Goal: Task Accomplishment & Management: Manage account settings

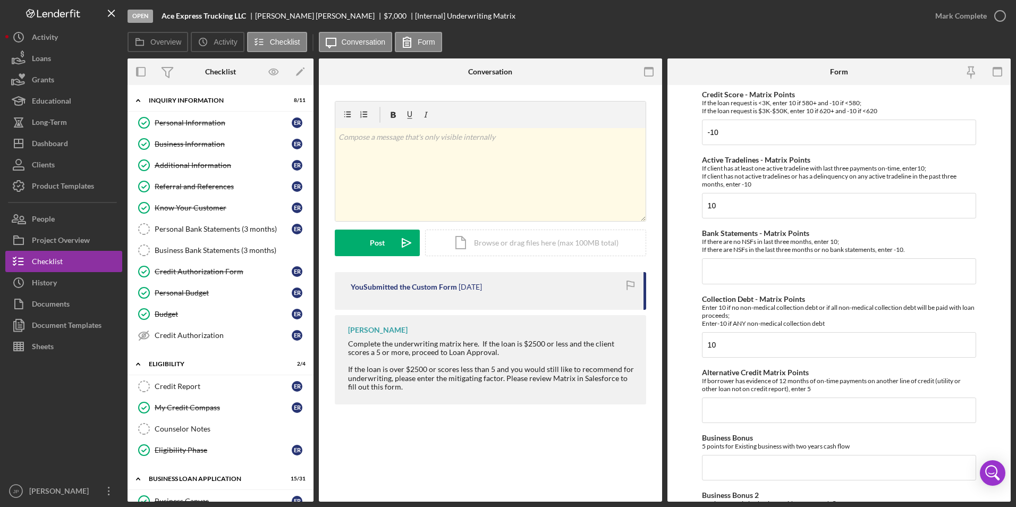
scroll to position [57, 0]
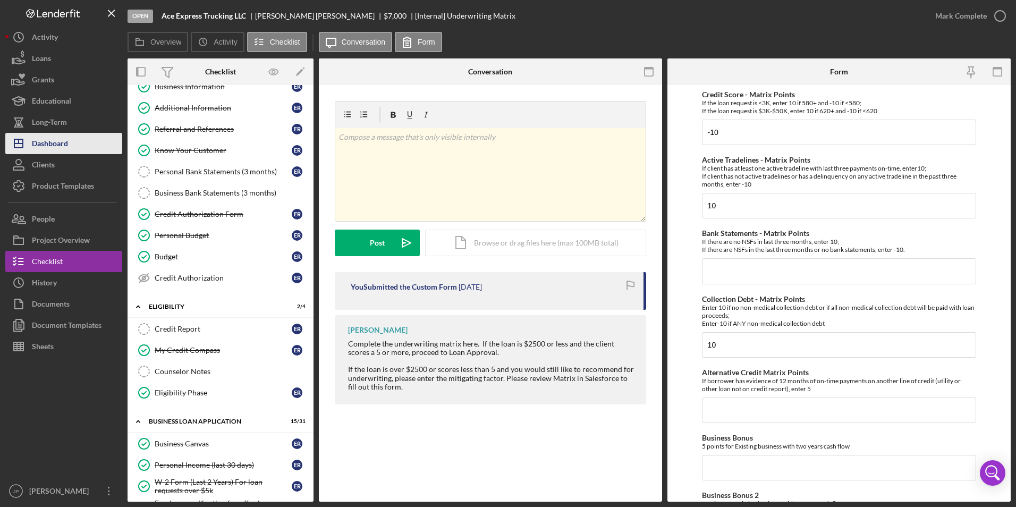
click at [62, 142] on div "Dashboard" at bounding box center [50, 145] width 36 height 24
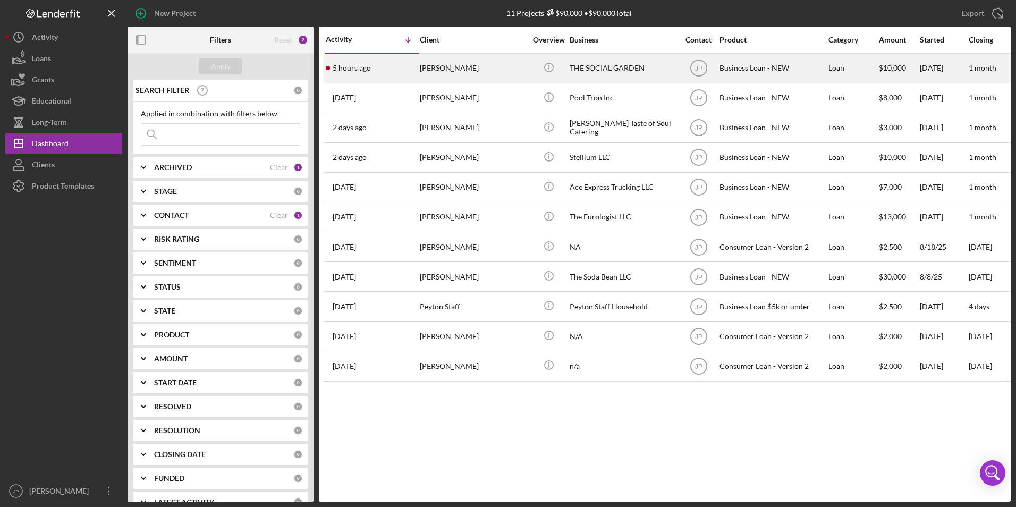
click at [451, 75] on div "[PERSON_NAME]" at bounding box center [473, 68] width 106 height 28
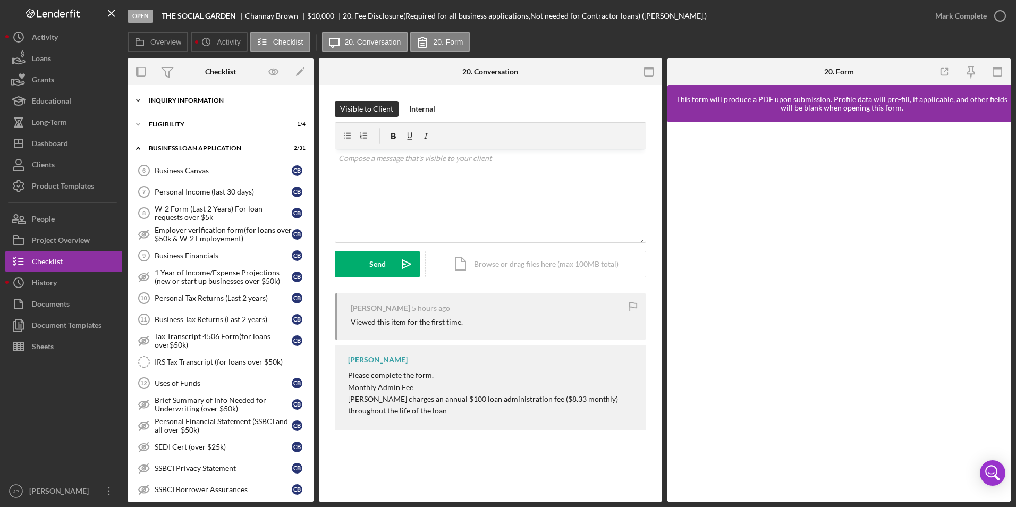
click at [137, 98] on icon "Icon/Expander" at bounding box center [137, 100] width 21 height 21
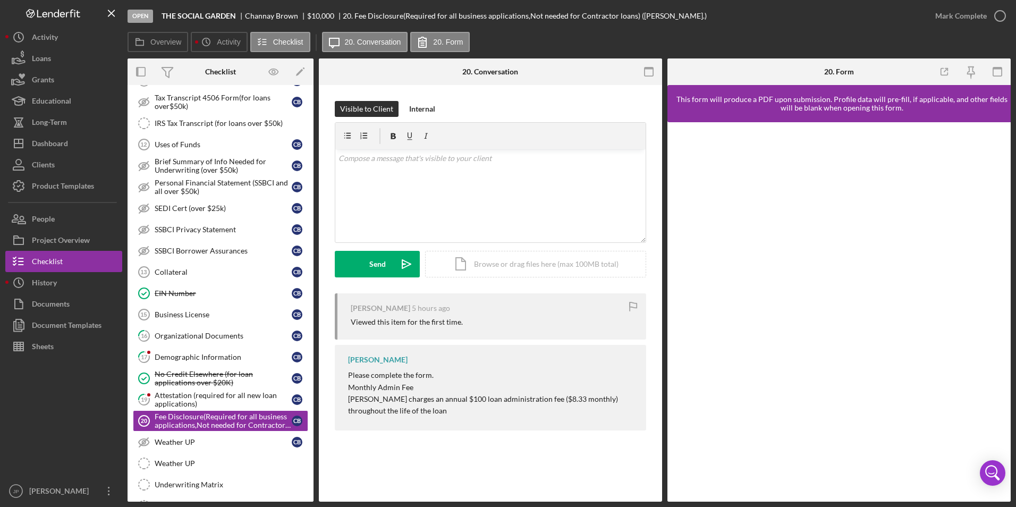
scroll to position [531, 0]
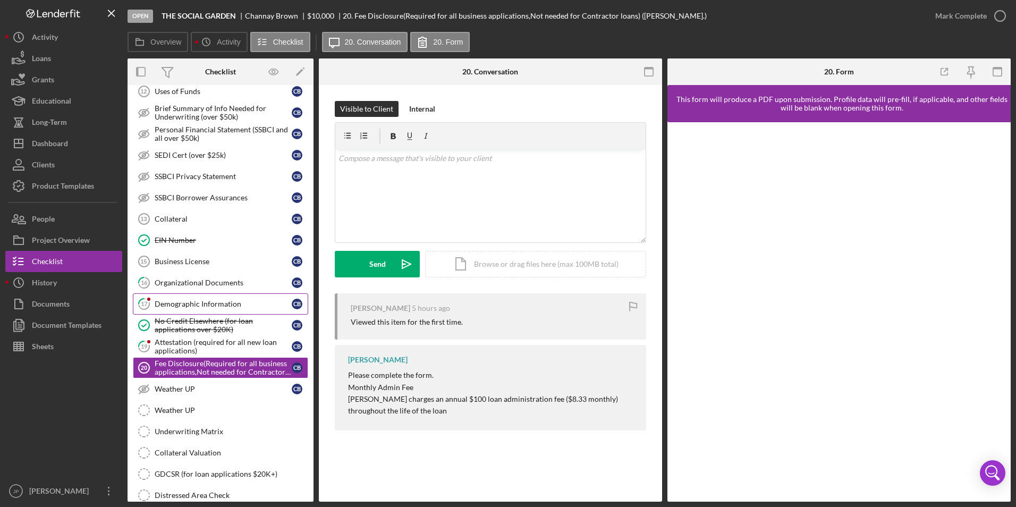
click at [190, 302] on div "Demographic Information" at bounding box center [223, 304] width 137 height 8
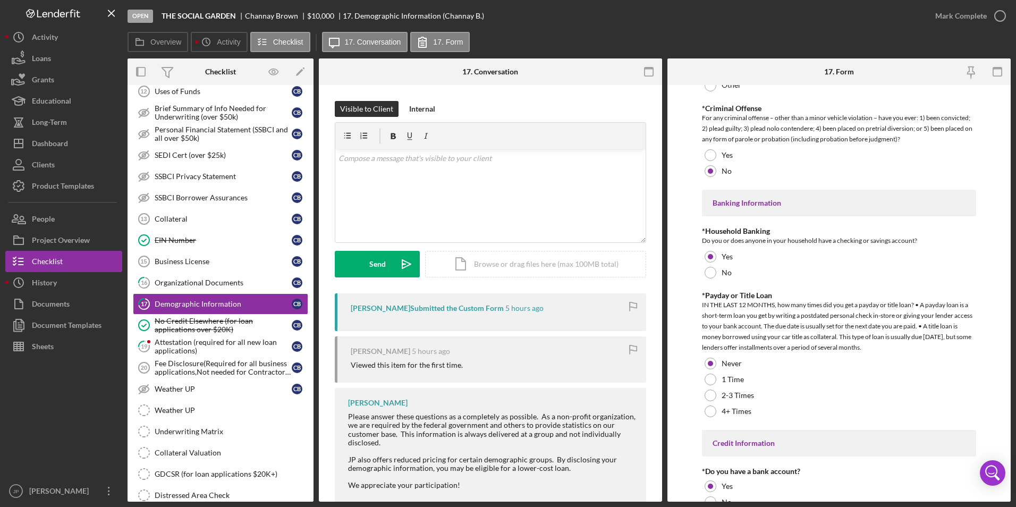
scroll to position [2065, 0]
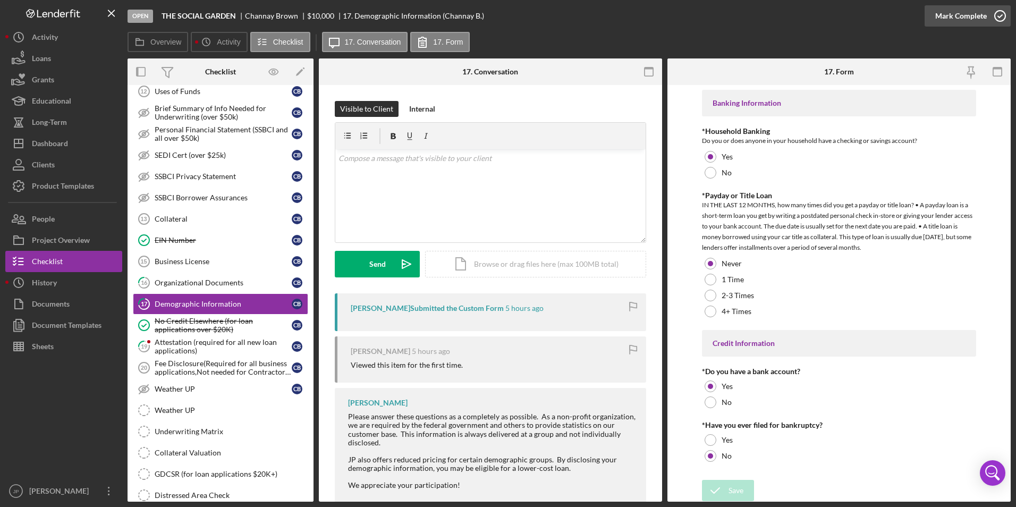
click at [969, 18] on div "Mark Complete" at bounding box center [961, 15] width 52 height 21
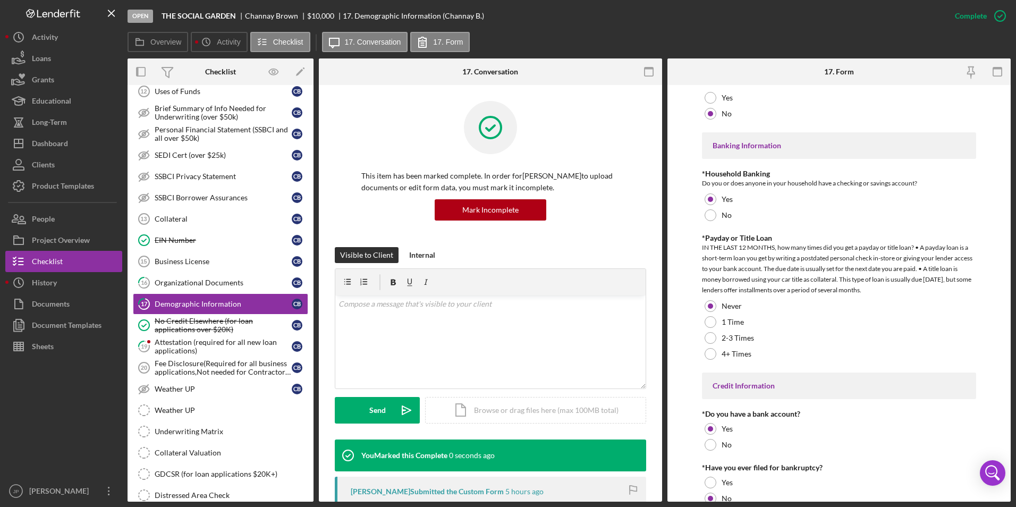
scroll to position [2108, 0]
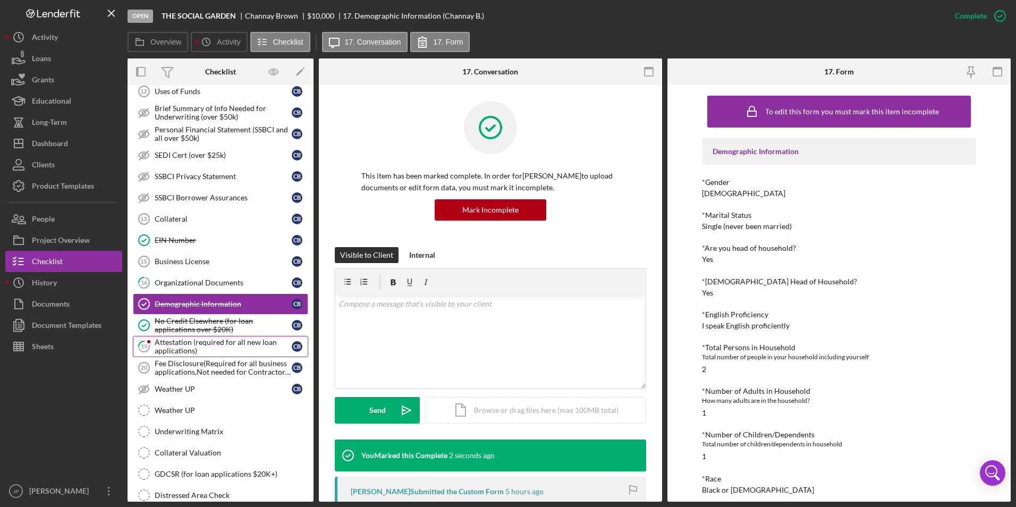
click at [183, 342] on div "Attestation (required for all new loan applications)" at bounding box center [223, 346] width 137 height 17
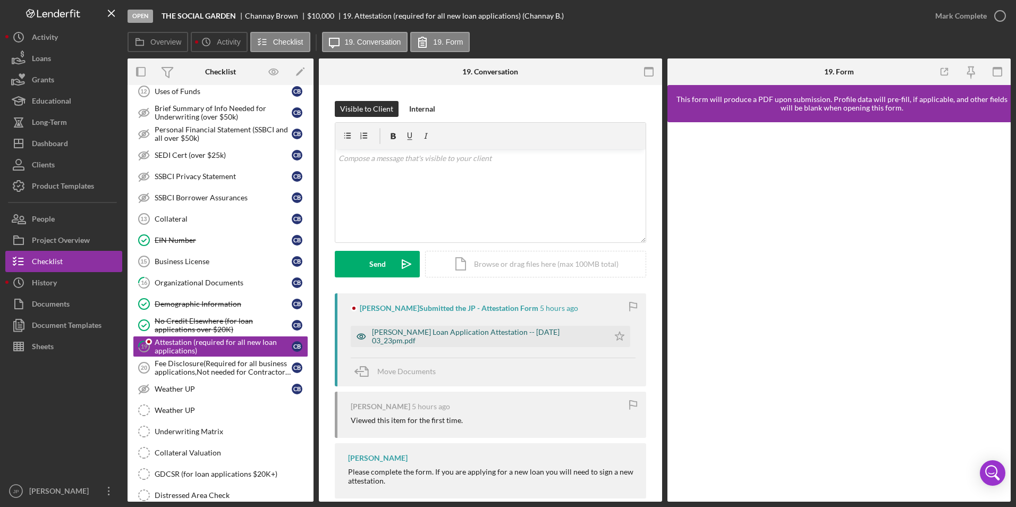
click at [417, 333] on div "[PERSON_NAME] Loan Application Attestation -- [DATE] 03_23pm.pdf" at bounding box center [488, 336] width 232 height 17
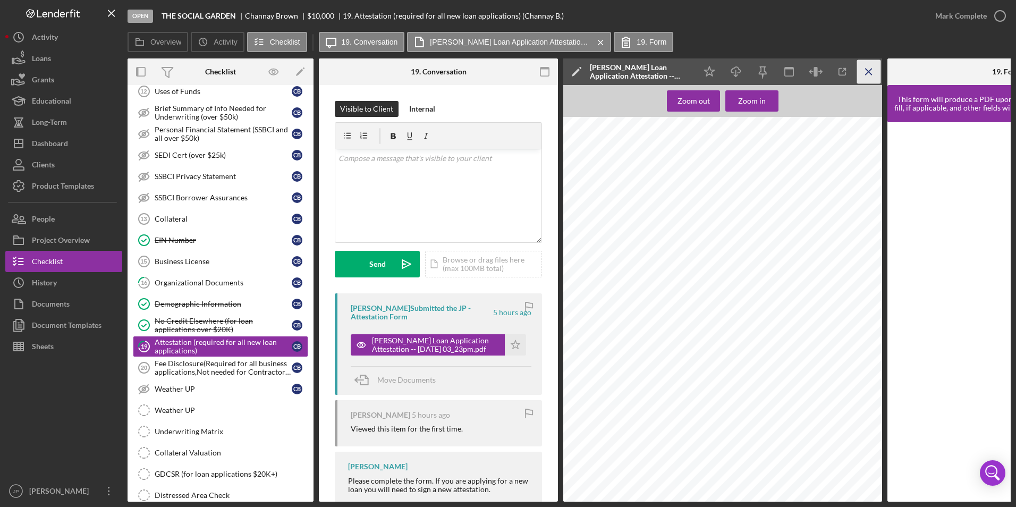
click at [867, 68] on icon "Icon/Menu Close" at bounding box center [869, 72] width 24 height 24
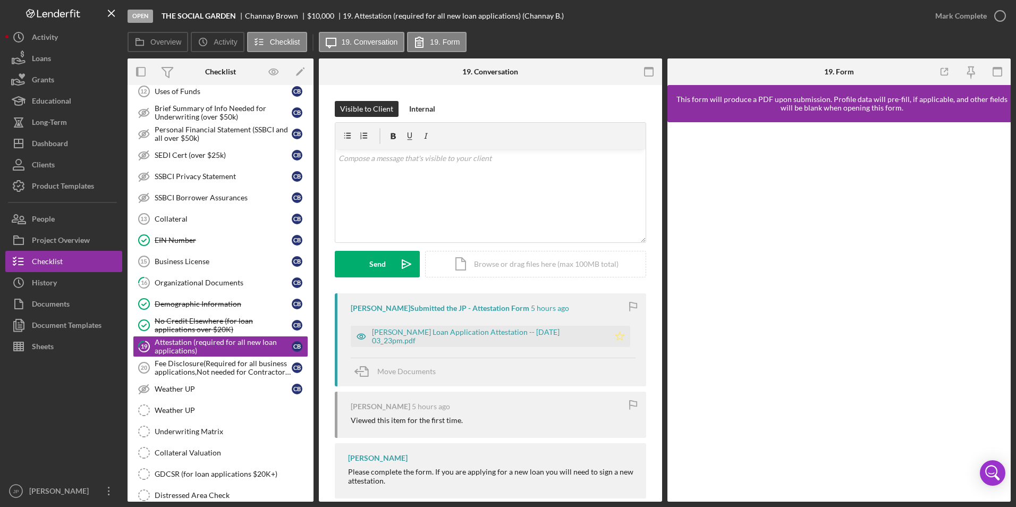
click at [619, 337] on icon "Icon/Star" at bounding box center [619, 336] width 21 height 21
click at [970, 13] on div "Mark Complete" at bounding box center [961, 15] width 52 height 21
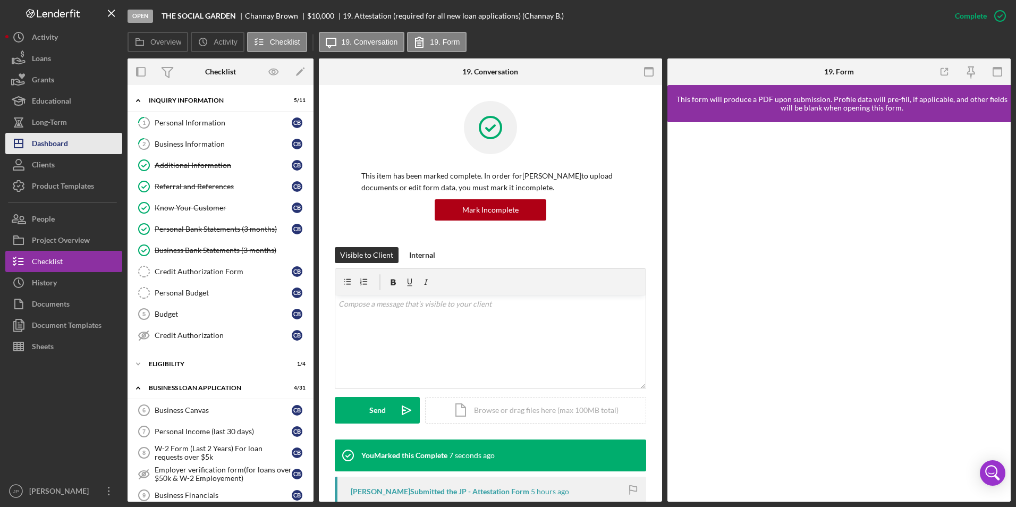
click at [44, 141] on div "Dashboard" at bounding box center [50, 145] width 36 height 24
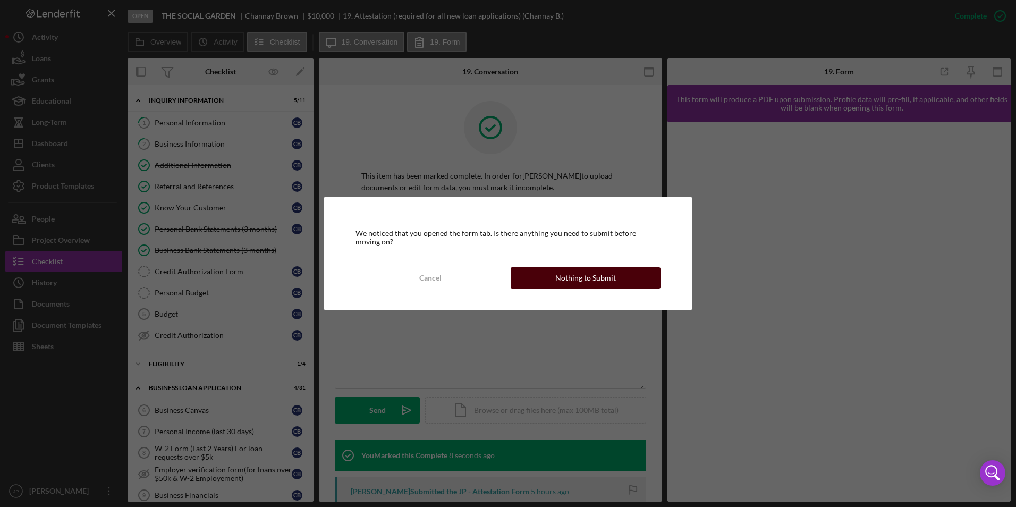
click at [576, 280] on div "Nothing to Submit" at bounding box center [585, 277] width 61 height 21
